Goal: Information Seeking & Learning: Find contact information

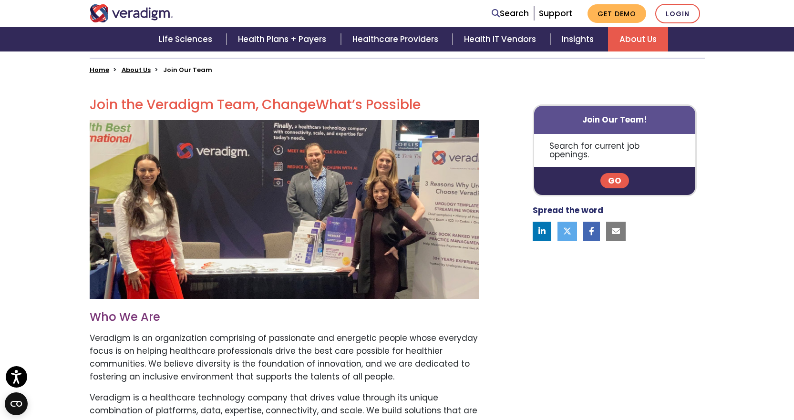
scroll to position [238, 0]
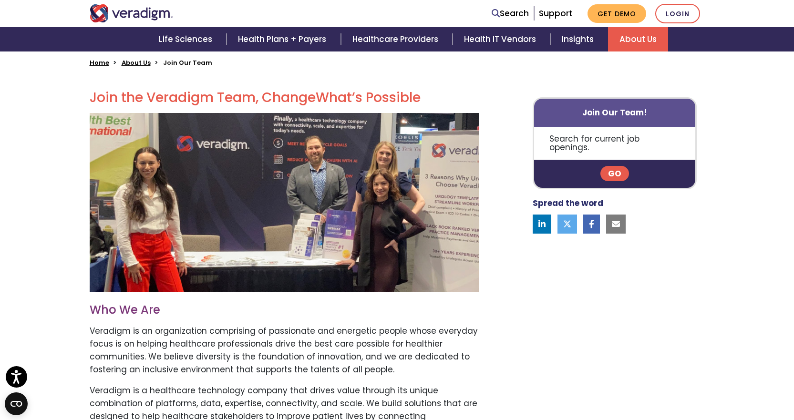
click at [613, 166] on link "Go" at bounding box center [614, 173] width 29 height 15
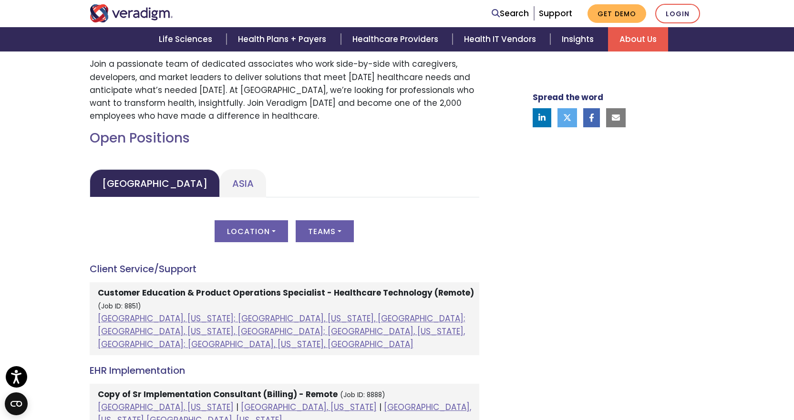
scroll to position [382, 0]
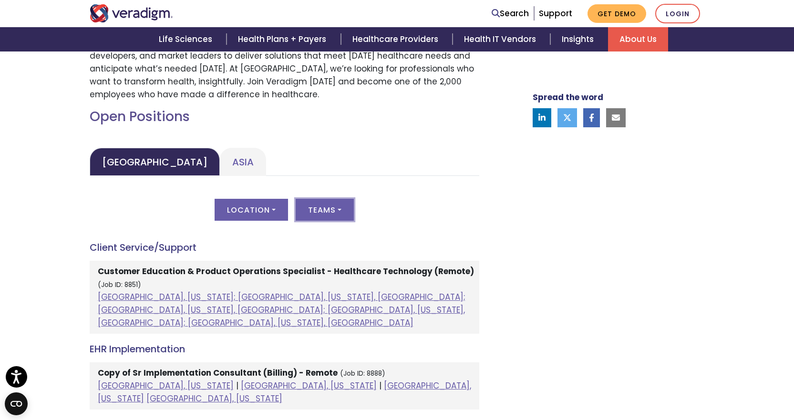
click at [326, 214] on button "Teams" at bounding box center [325, 210] width 58 height 22
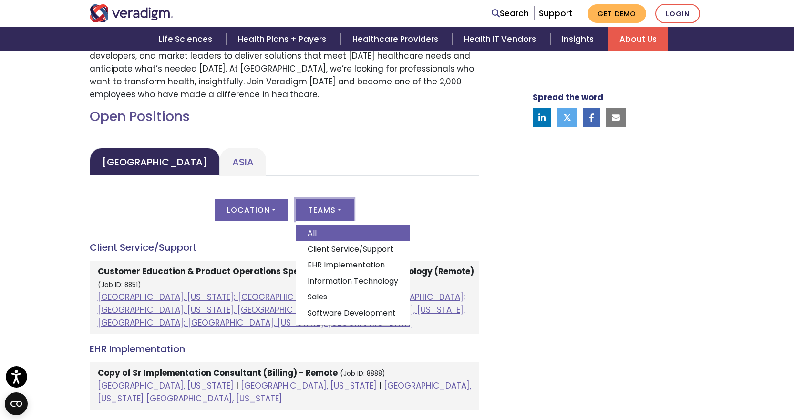
click at [326, 214] on button "Teams" at bounding box center [325, 210] width 58 height 22
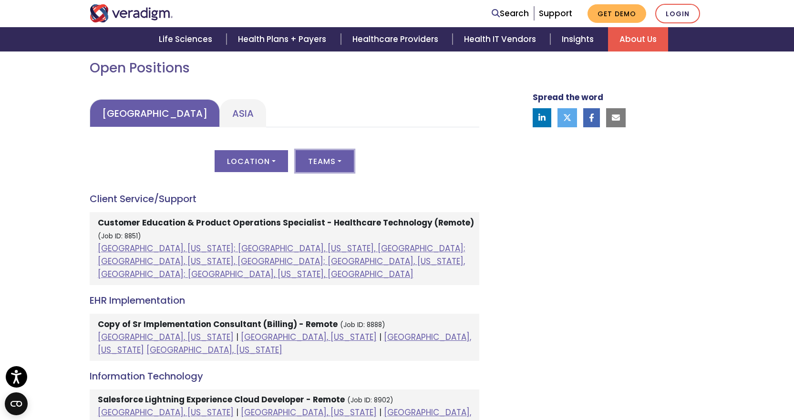
scroll to position [429, 0]
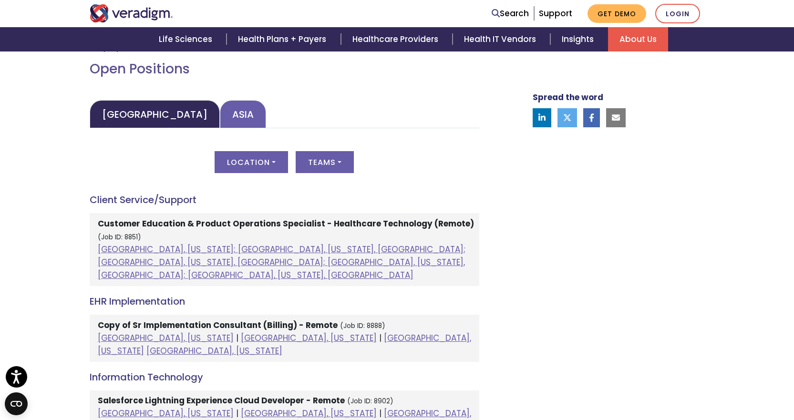
click at [220, 105] on link "Asia" at bounding box center [243, 114] width 46 height 28
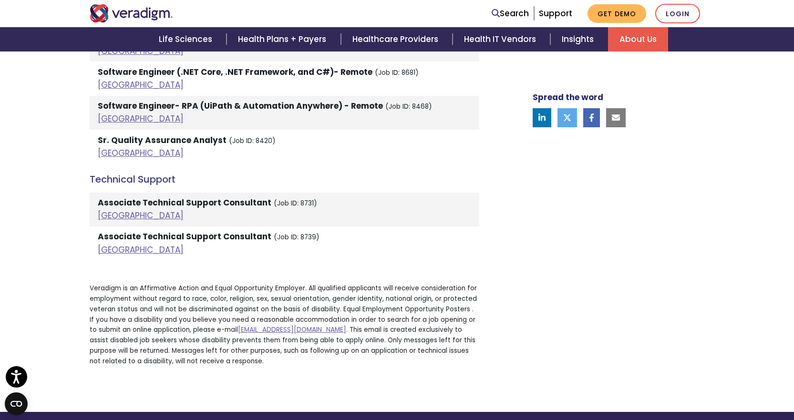
scroll to position [1669, 0]
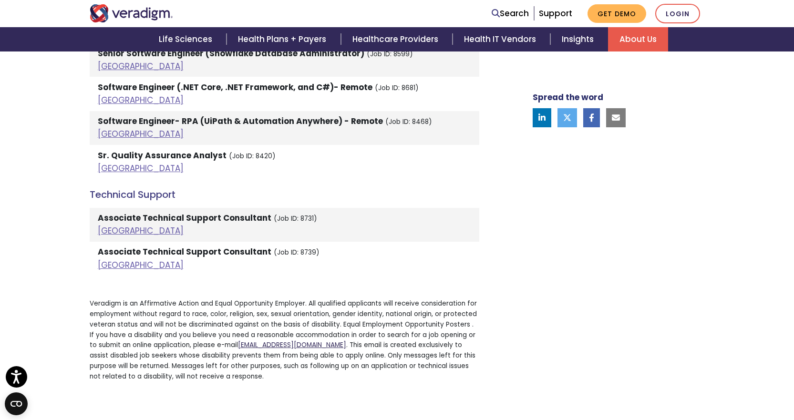
drag, startPoint x: 231, startPoint y: 331, endPoint x: 357, endPoint y: 330, distance: 125.4
click at [357, 330] on p "Veradigm is an Affirmative Action and Equal Opportunity Employer. All qualified…" at bounding box center [285, 340] width 390 height 83
copy p "[EMAIL_ADDRESS][DOMAIN_NAME]"
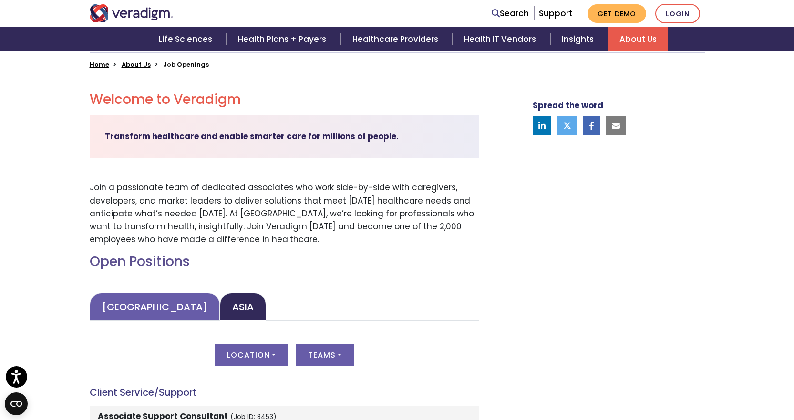
scroll to position [238, 0]
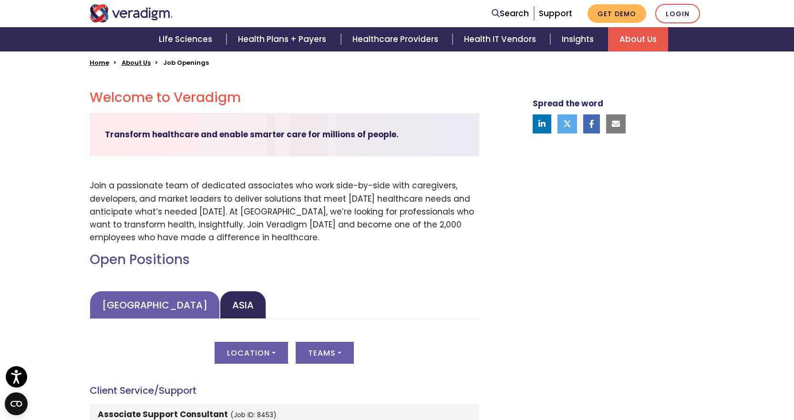
click at [155, 297] on link "[GEOGRAPHIC_DATA]" at bounding box center [155, 305] width 130 height 28
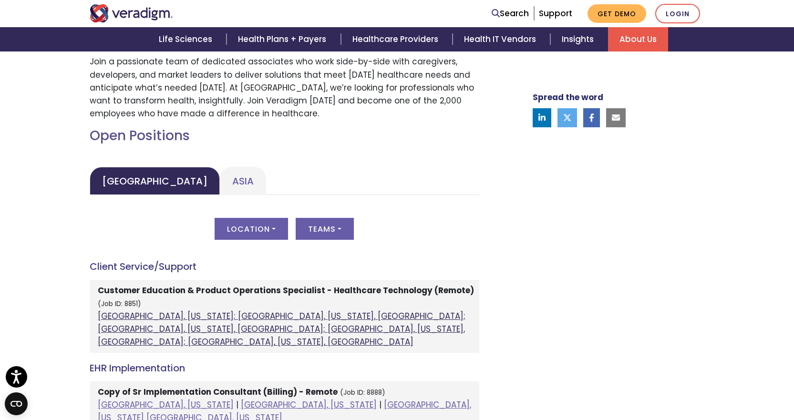
scroll to position [382, 0]
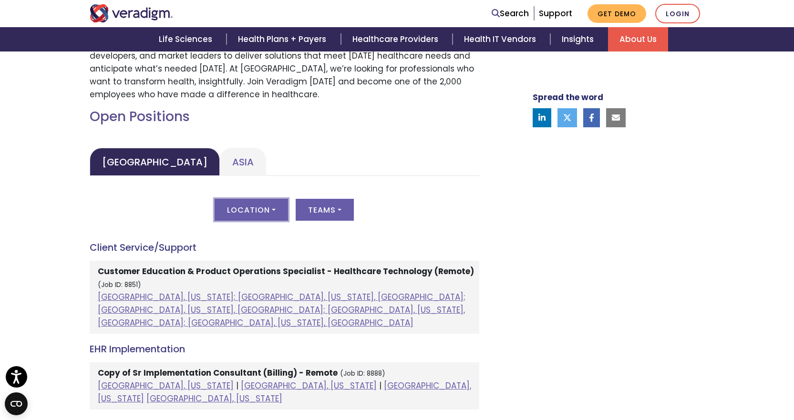
click at [265, 210] on button "Location" at bounding box center [251, 210] width 73 height 22
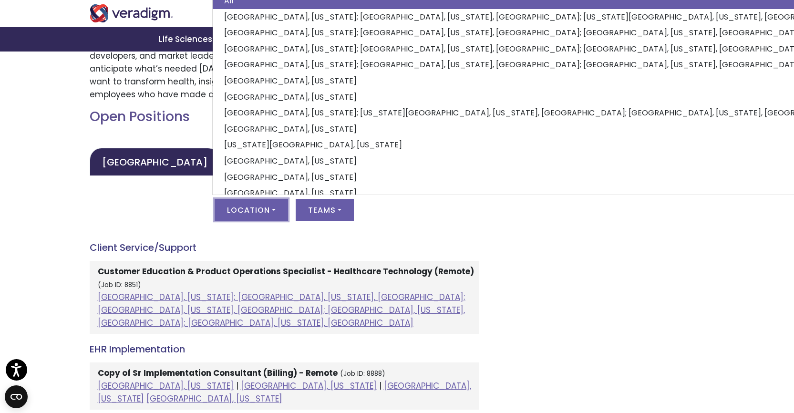
click at [373, 219] on div "Location All [GEOGRAPHIC_DATA], [US_STATE]; [GEOGRAPHIC_DATA], [US_STATE], [GEO…" at bounding box center [285, 215] width 390 height 33
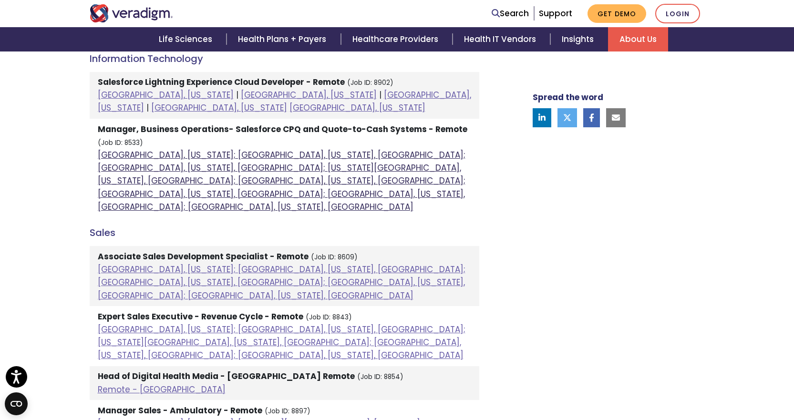
scroll to position [811, 0]
